Goal: Task Accomplishment & Management: Manage account settings

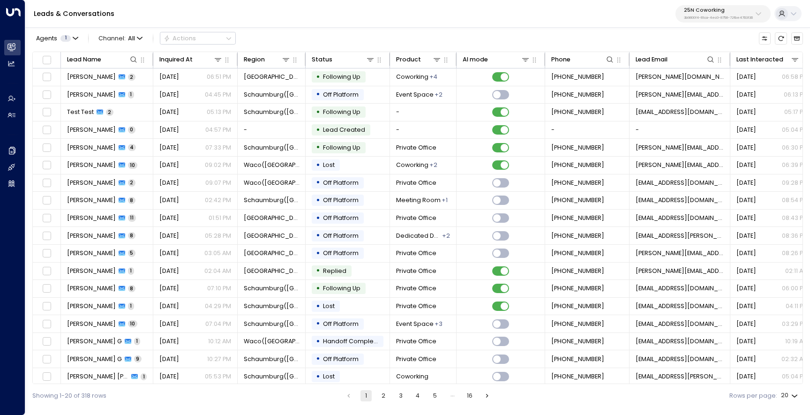
click at [704, 21] on button "25N Coworking 3b9800f4-81ca-4ec0-8758-72fbe4763f36" at bounding box center [723, 13] width 95 height 17
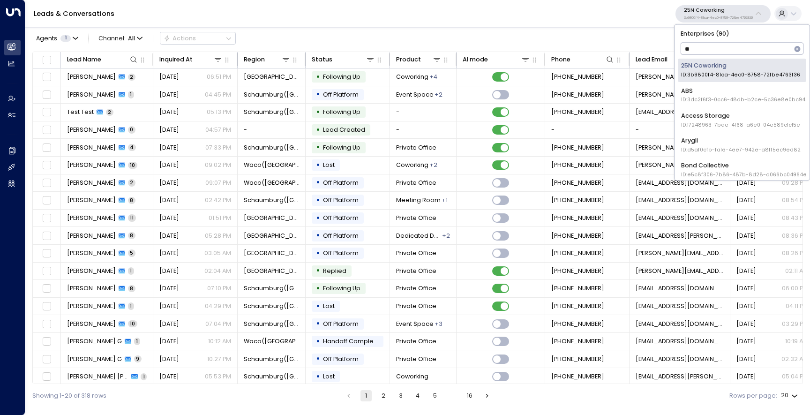
type input "***"
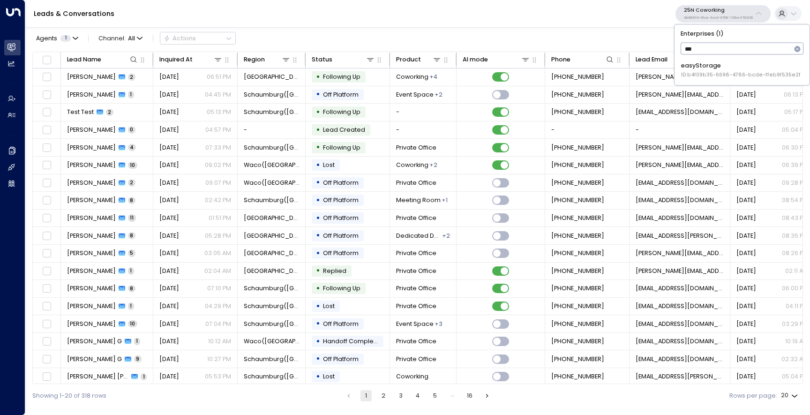
click at [694, 71] on div "easyStorage ID: b4f09b35-6698-4786-bcde-ffeb9f535e2f" at bounding box center [741, 69] width 120 height 17
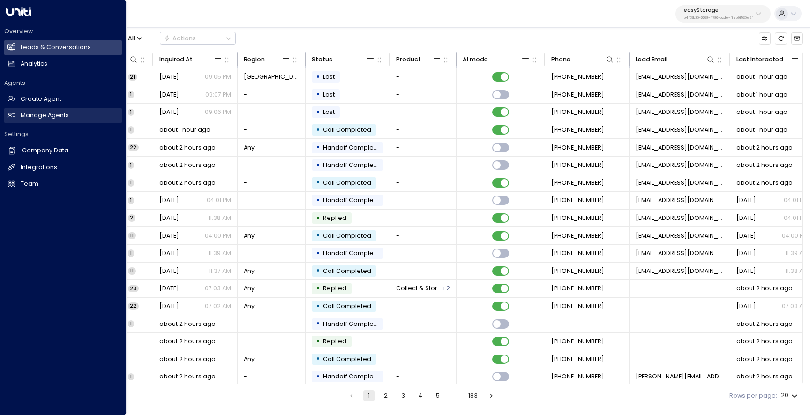
click at [49, 116] on h2 "Manage Agents" at bounding box center [45, 115] width 48 height 9
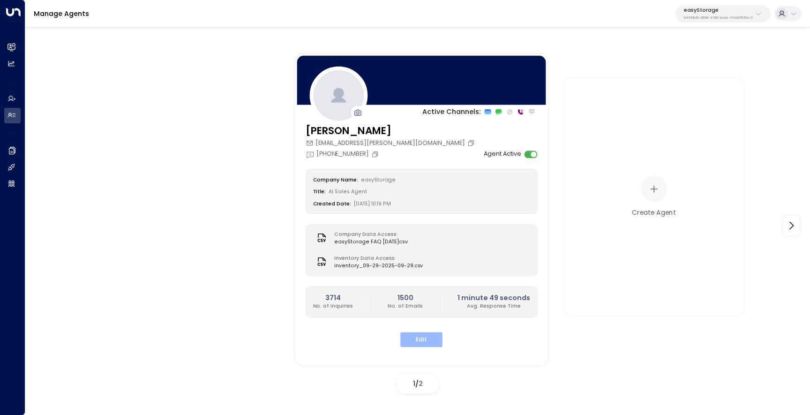
click at [417, 333] on button "Edit" at bounding box center [421, 339] width 42 height 15
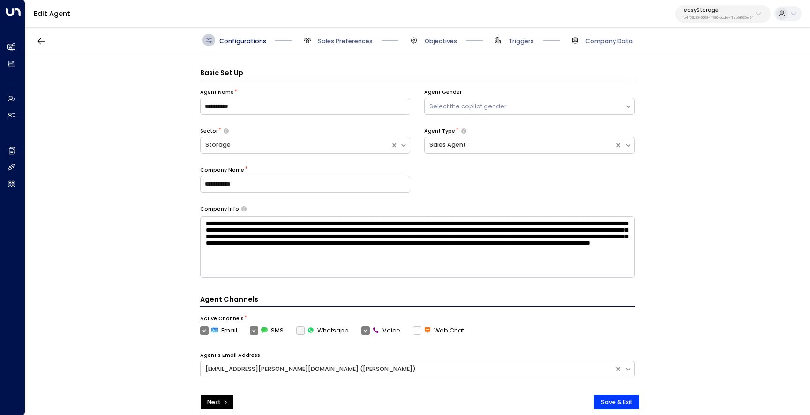
scroll to position [13, 0]
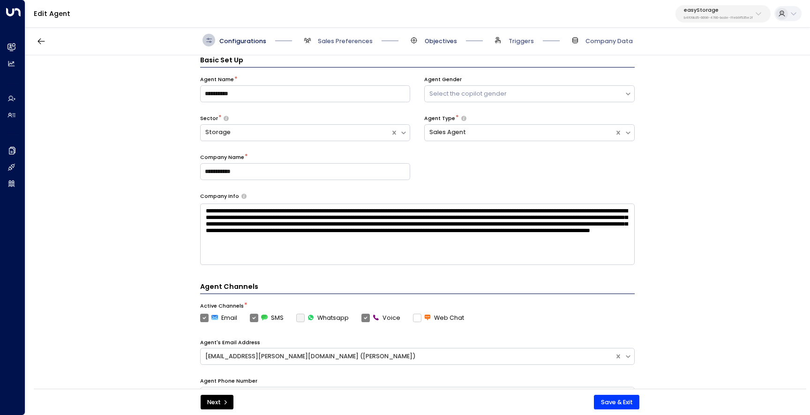
click at [426, 41] on span "Objectives" at bounding box center [441, 41] width 32 height 8
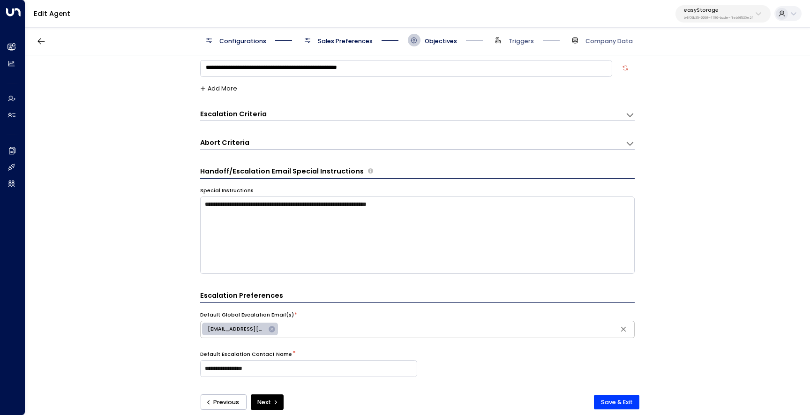
scroll to position [0, 0]
